Goal: Check status: Check status

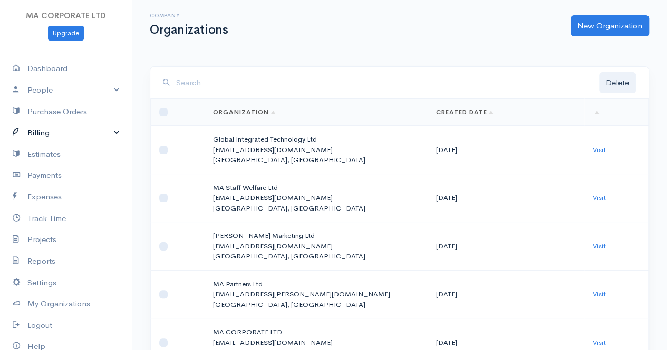
click at [48, 133] on link "Billing" at bounding box center [66, 133] width 132 height 22
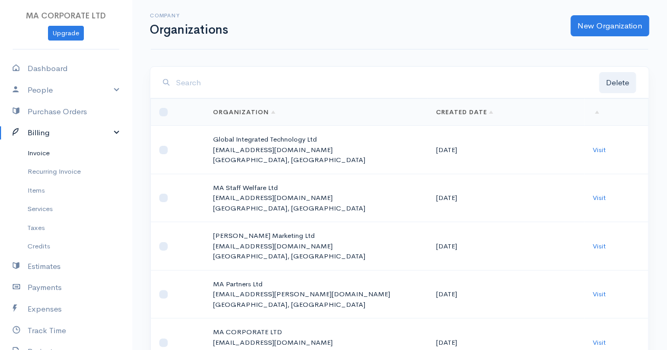
click at [40, 151] on link "Invoice" at bounding box center [66, 153] width 132 height 19
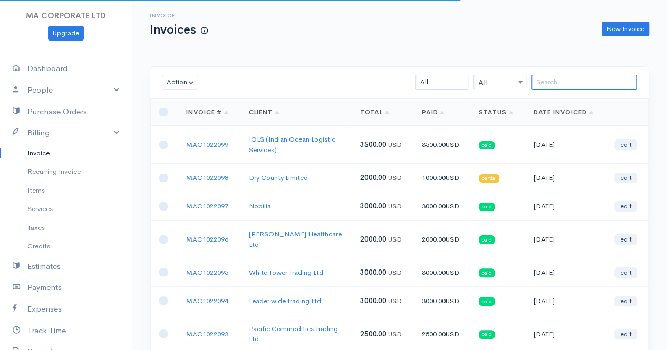
click at [552, 80] on input "search" at bounding box center [583, 82] width 105 height 15
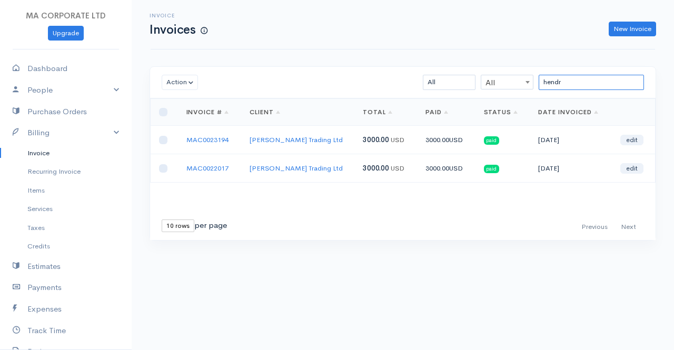
type input "hendr"
click at [294, 139] on link "[PERSON_NAME] Trading Ltd" at bounding box center [296, 139] width 93 height 9
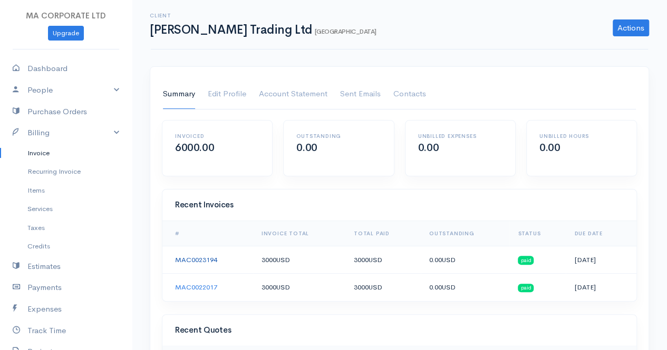
click at [193, 258] on link "MAC0023194" at bounding box center [196, 260] width 42 height 9
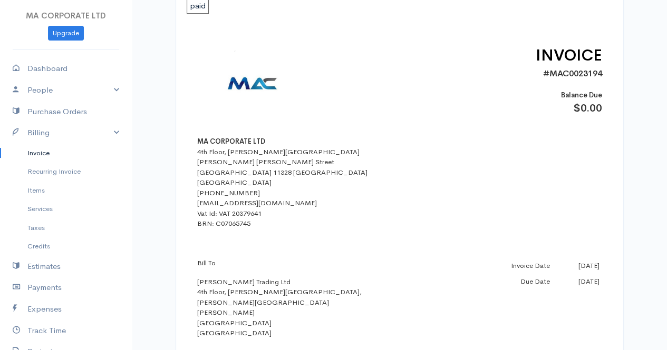
scroll to position [158, 0]
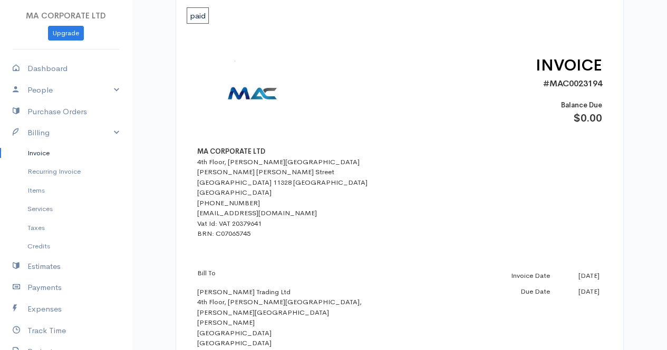
click at [51, 148] on link "Invoice" at bounding box center [66, 153] width 132 height 19
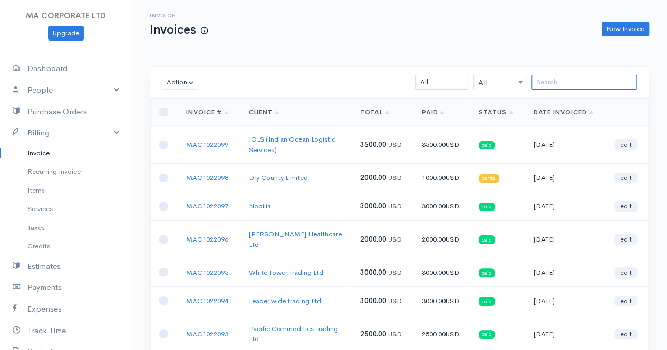
click at [557, 84] on input "search" at bounding box center [583, 82] width 105 height 15
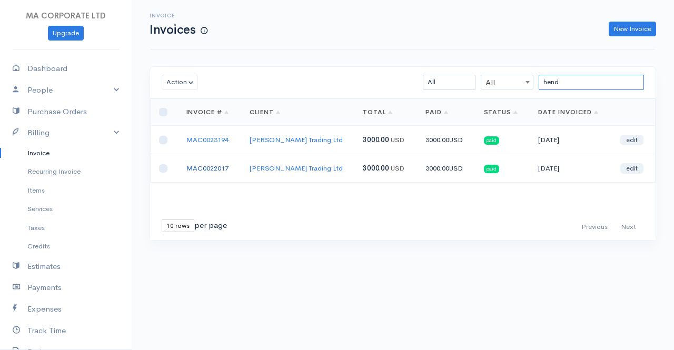
type input "hend"
click at [216, 169] on link "MAC0022017" at bounding box center [208, 168] width 42 height 9
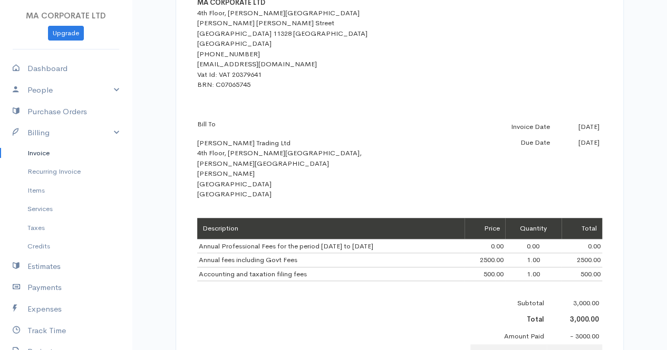
scroll to position [316, 0]
